Goal: Task Accomplishment & Management: Manage account settings

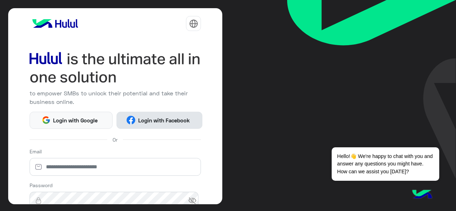
click at [166, 117] on span "Login with Facebook" at bounding box center [163, 120] width 57 height 8
drag, startPoint x: 0, startPoint y: 0, endPoint x: 145, endPoint y: 119, distance: 187.9
click at [145, 119] on span "Login with Facebook" at bounding box center [163, 120] width 57 height 8
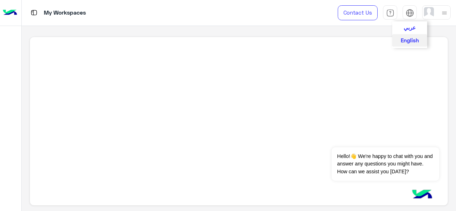
click at [411, 15] on img at bounding box center [409, 13] width 8 height 8
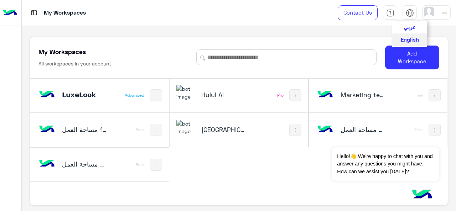
click at [410, 29] on span "عربي" at bounding box center [409, 27] width 12 height 6
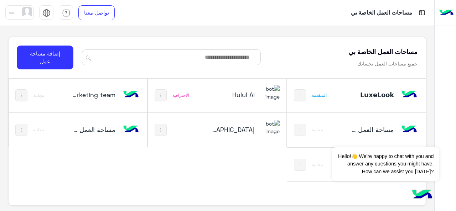
click at [246, 128] on h5 "Hulul Academy" at bounding box center [232, 129] width 45 height 9
